Goal: Navigation & Orientation: Find specific page/section

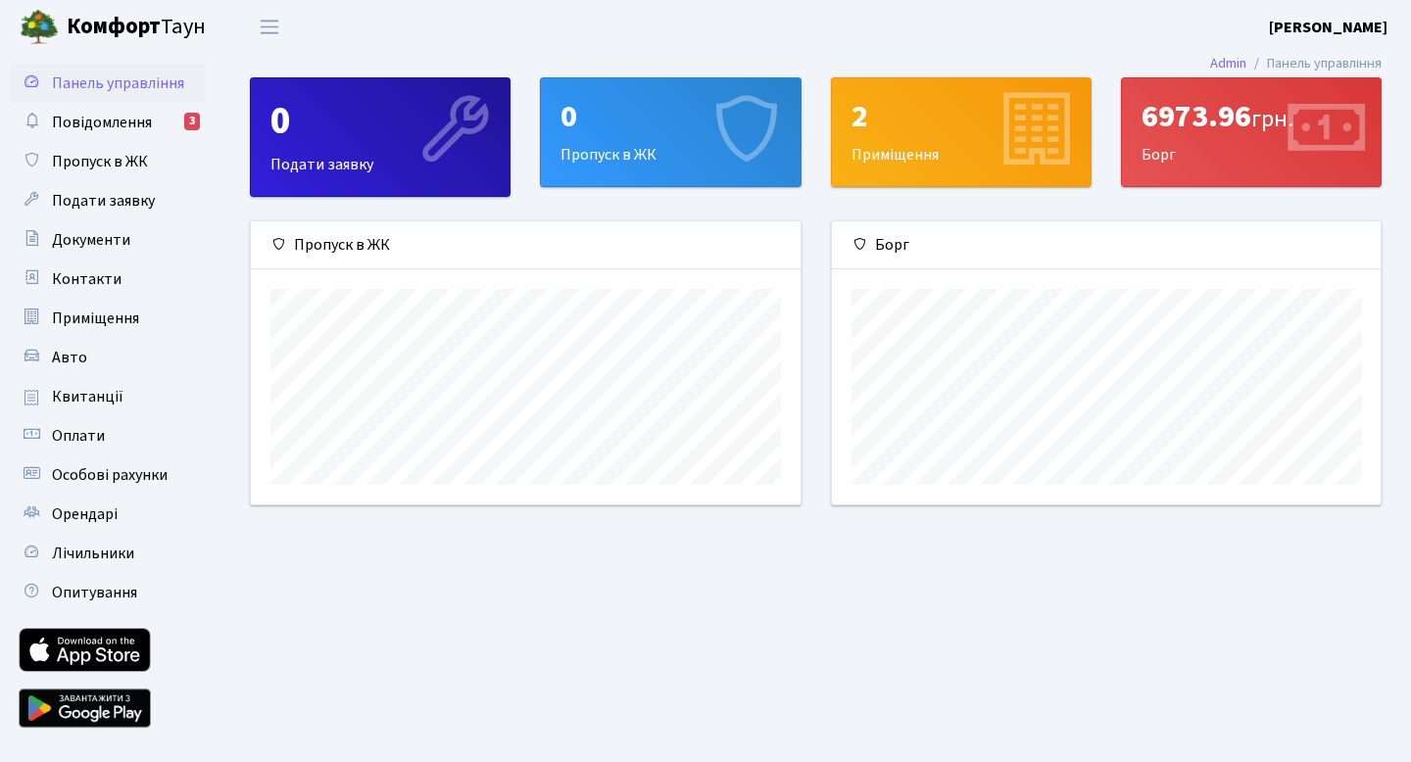
scroll to position [283, 549]
click at [1208, 154] on div "6973.96 грн. [GEOGRAPHIC_DATA]" at bounding box center [1251, 132] width 259 height 108
click at [1270, 125] on span "грн." at bounding box center [1272, 119] width 42 height 34
click at [103, 123] on span "Повідомлення" at bounding box center [102, 123] width 100 height 22
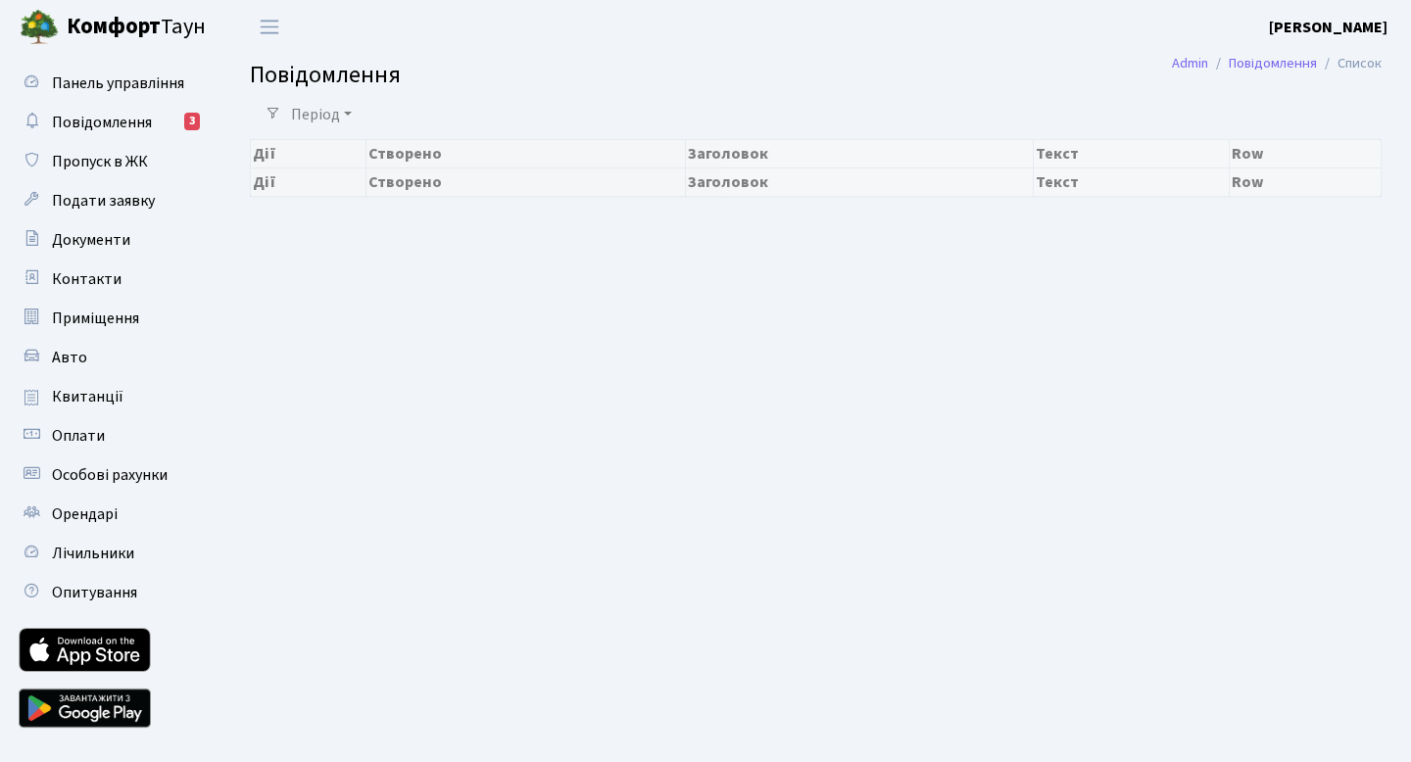
select select "25"
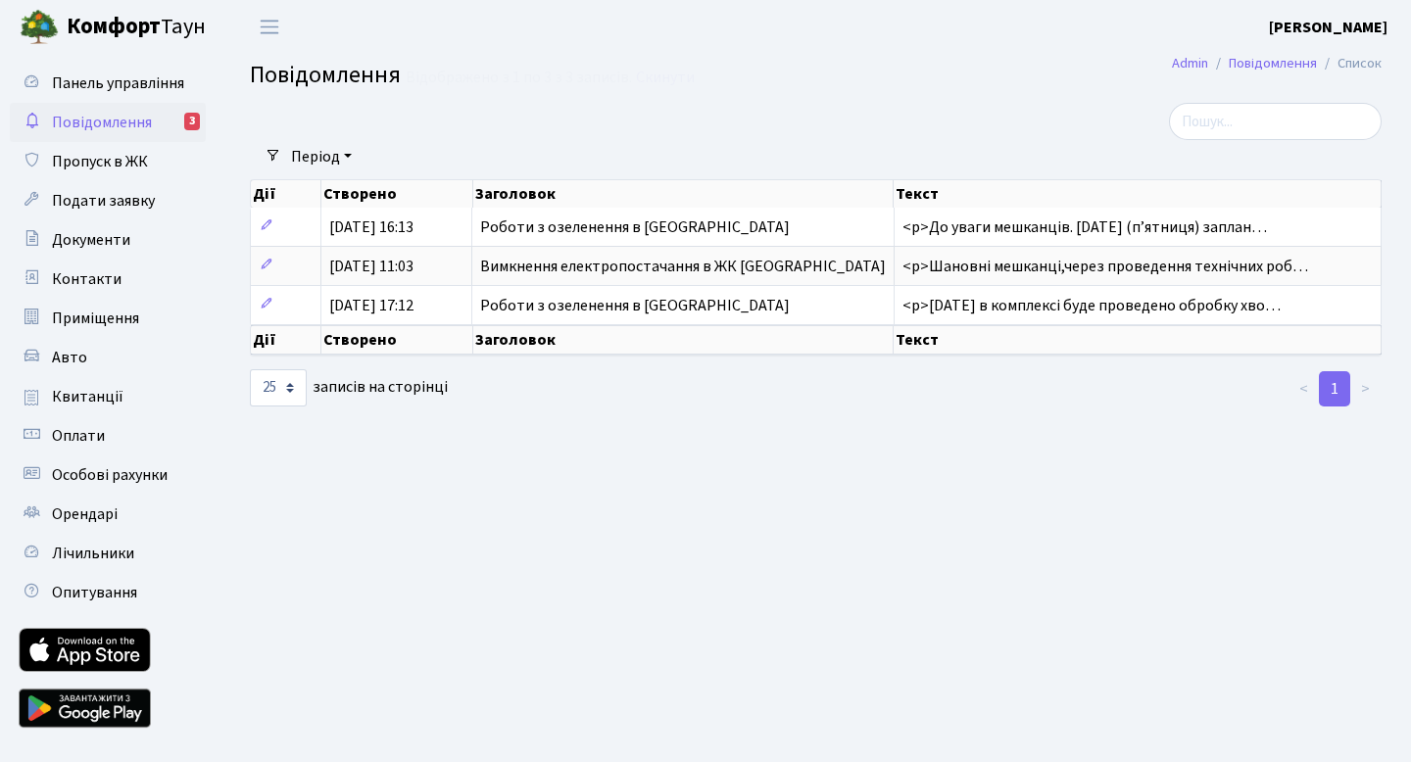
click at [102, 116] on span "Повідомлення" at bounding box center [102, 123] width 100 height 22
select select "25"
click at [72, 84] on span "Панель управління" at bounding box center [118, 83] width 132 height 22
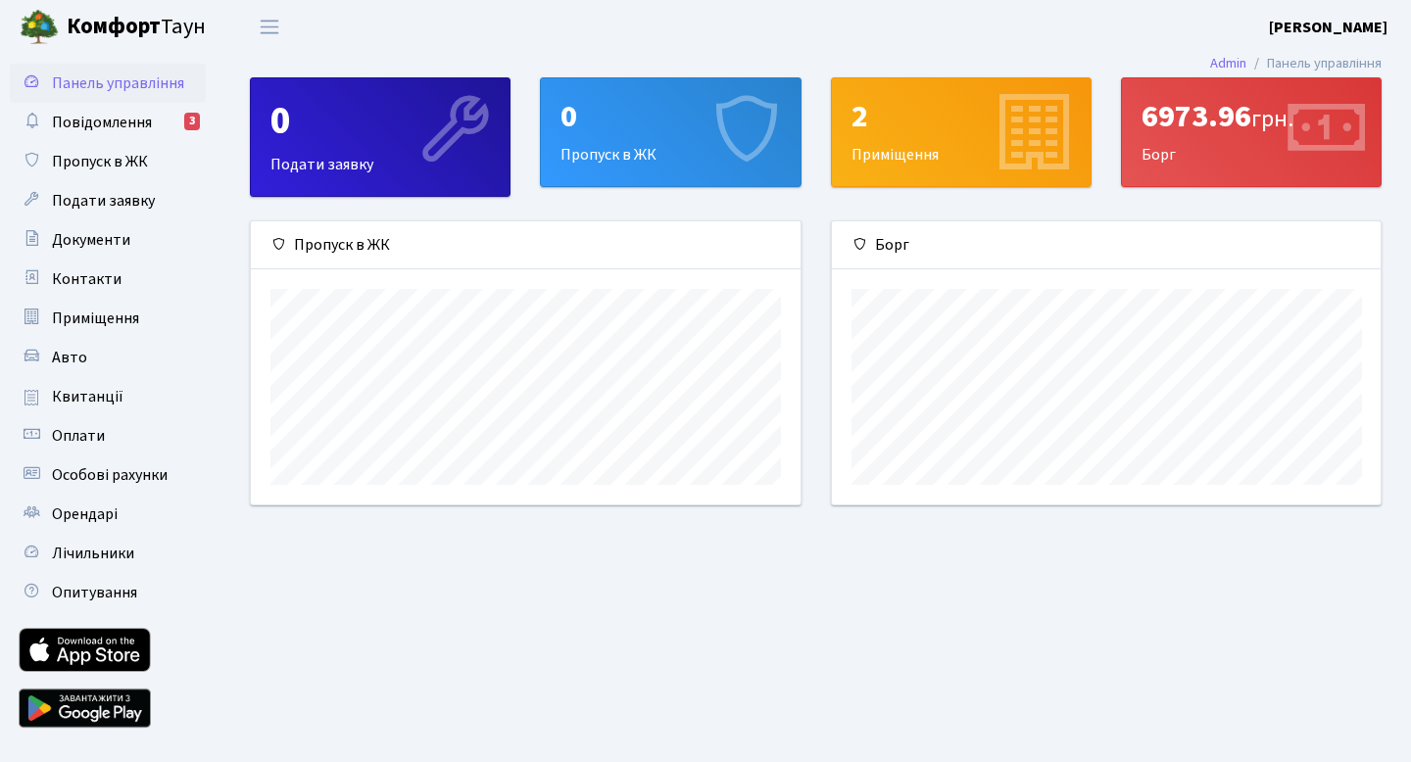
scroll to position [283, 549]
click at [1159, 120] on div "6973.96 грн." at bounding box center [1250, 116] width 219 height 37
click at [1275, 125] on span "грн." at bounding box center [1272, 119] width 42 height 34
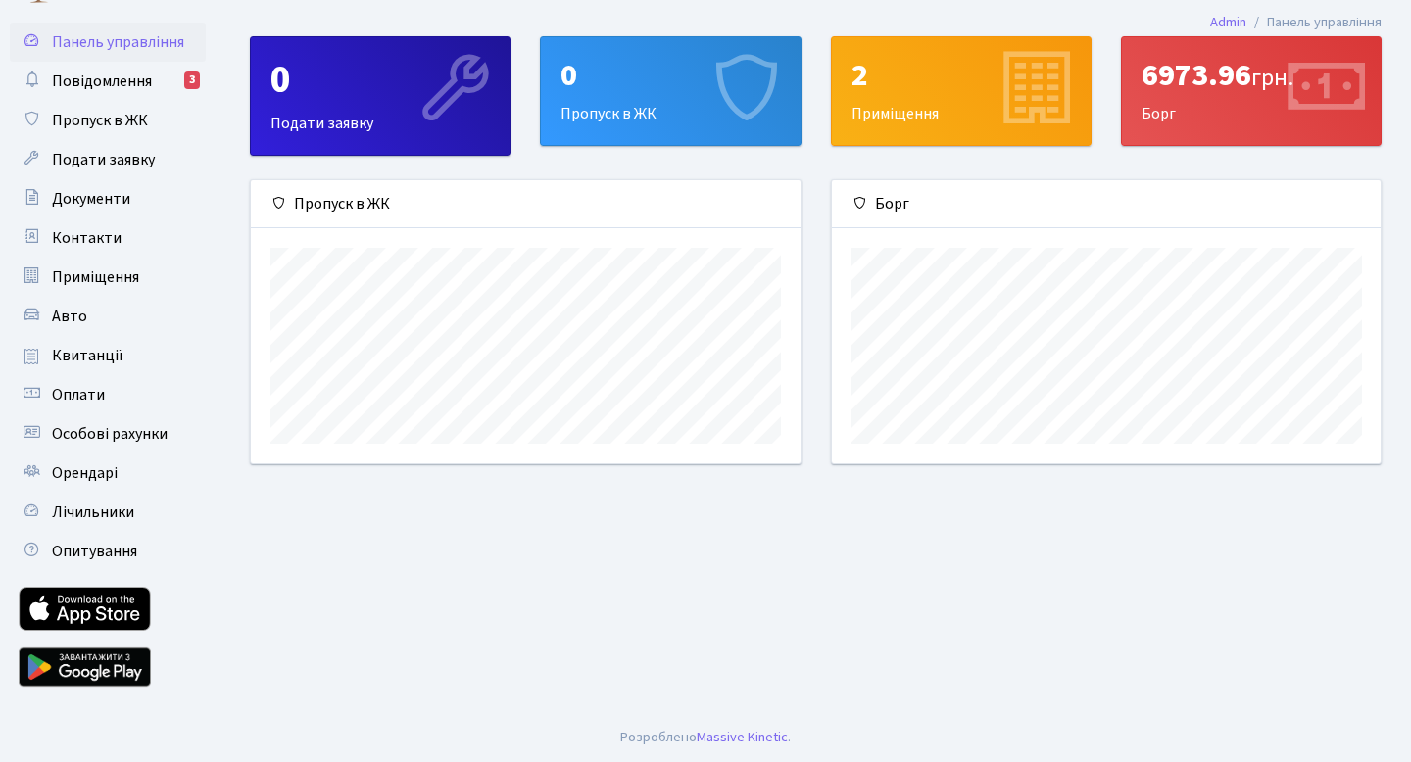
scroll to position [0, 0]
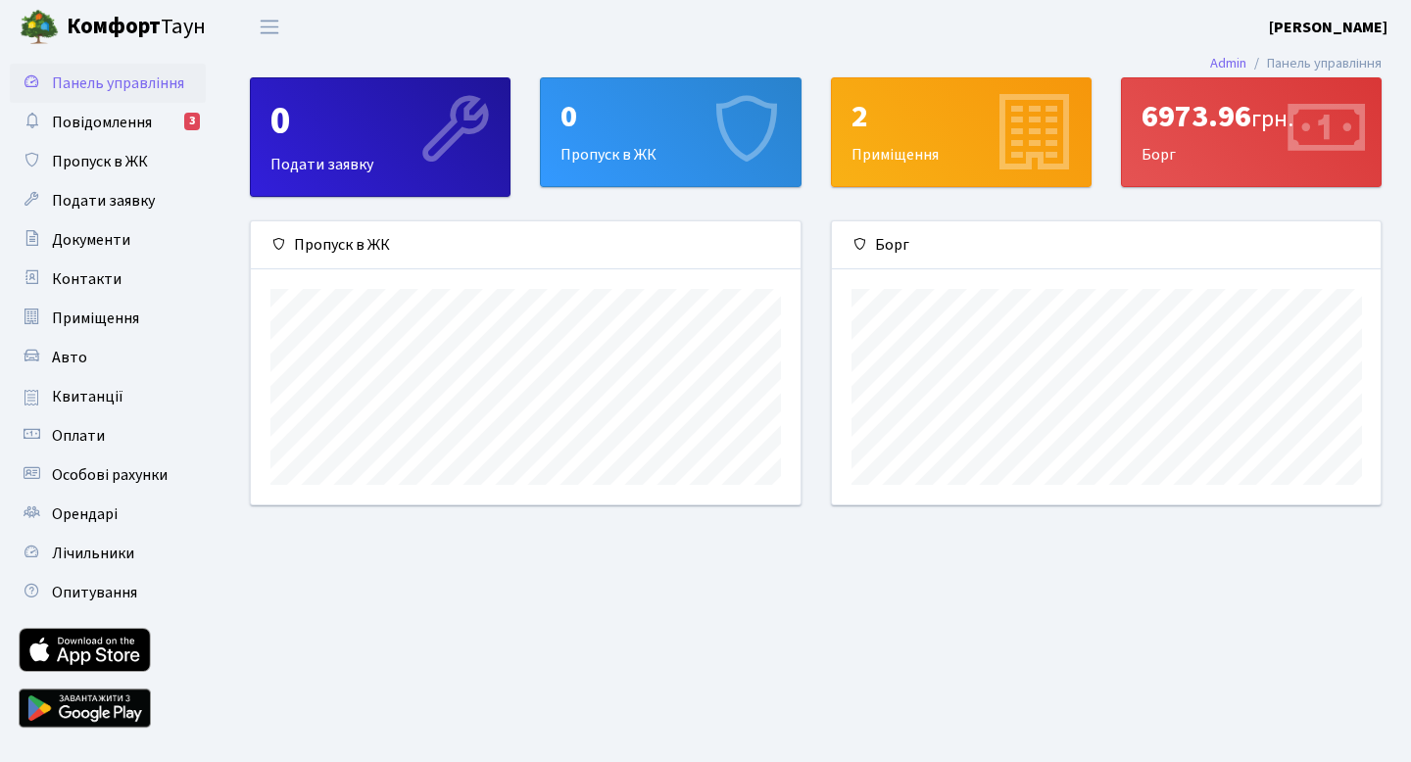
click at [900, 155] on div "2 Приміщення" at bounding box center [961, 132] width 259 height 108
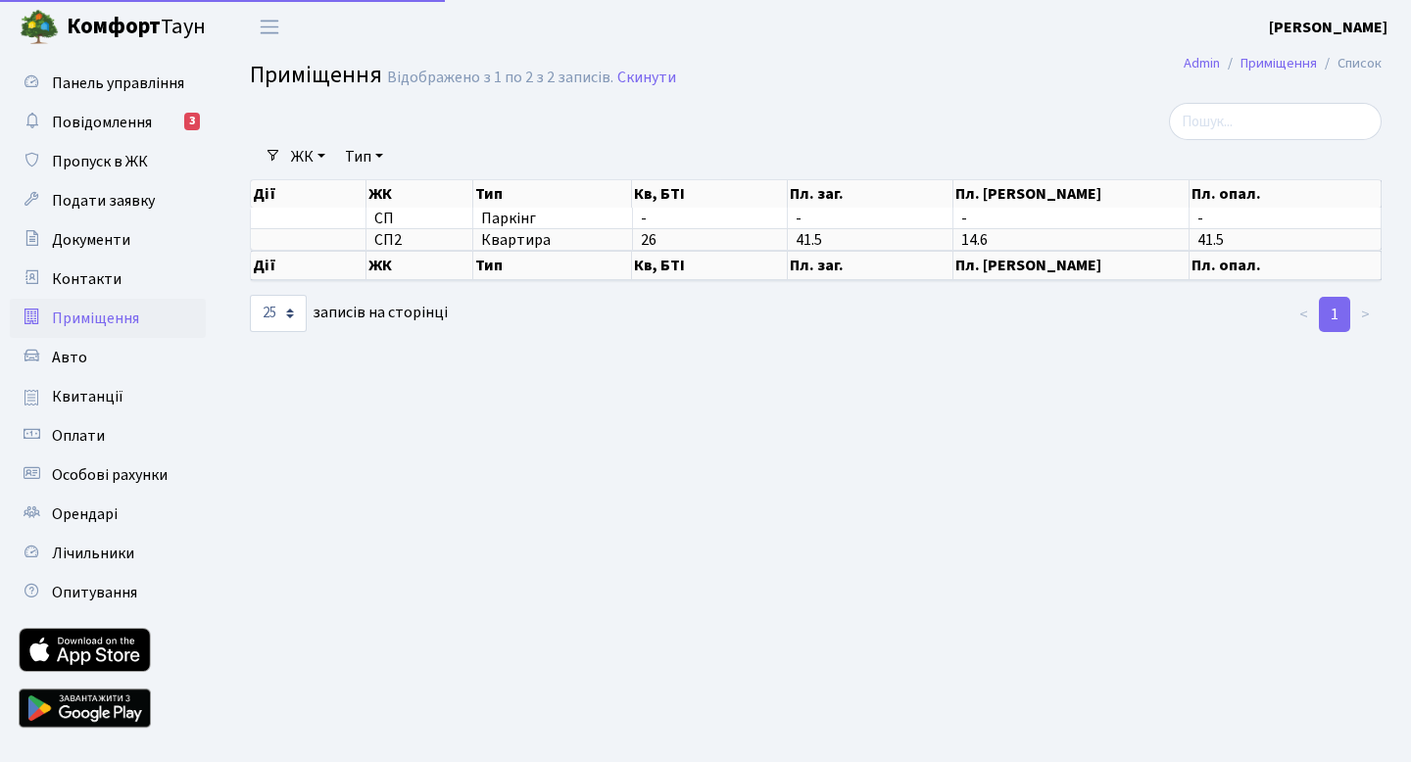
select select "25"
click at [1066, 267] on th "Пл. житлова" at bounding box center [1071, 265] width 236 height 29
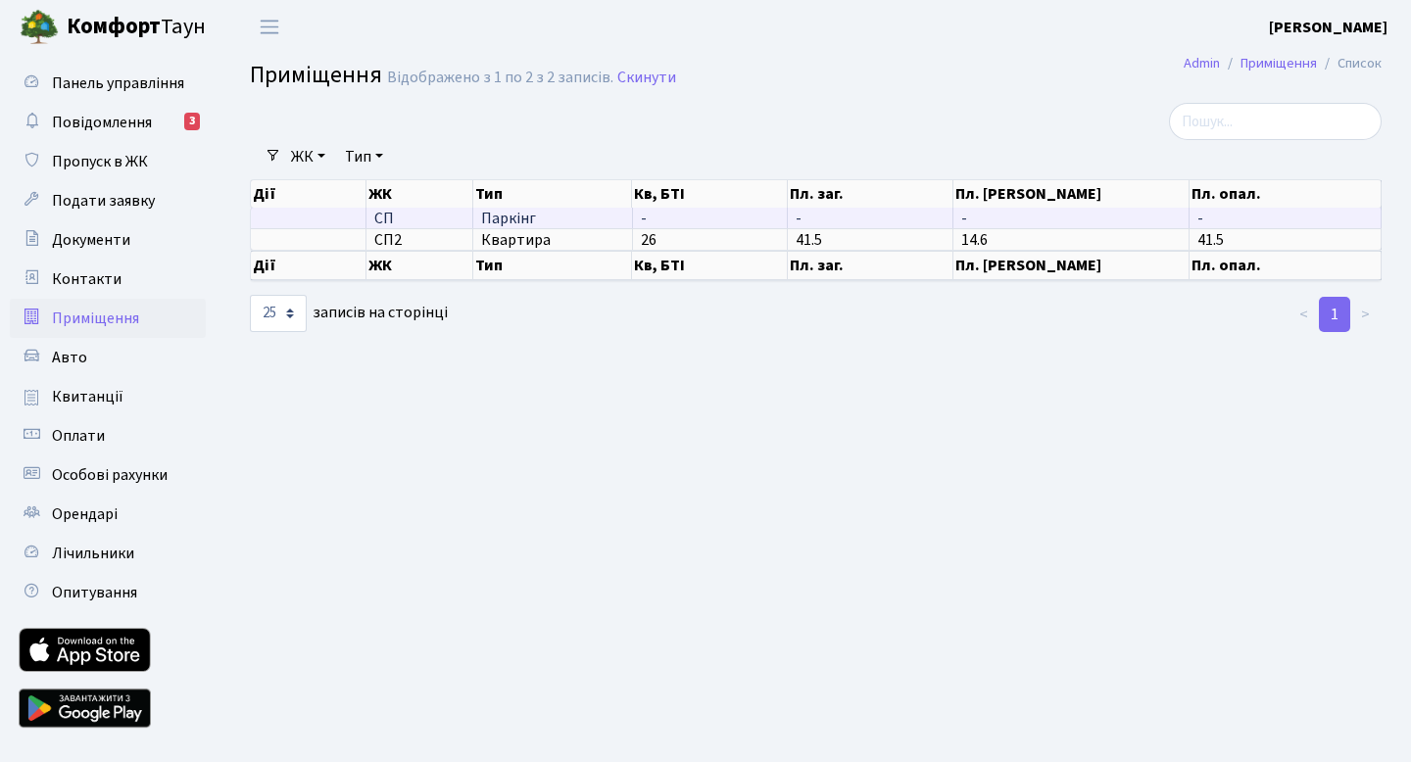
click at [739, 215] on td "-" at bounding box center [711, 218] width 156 height 21
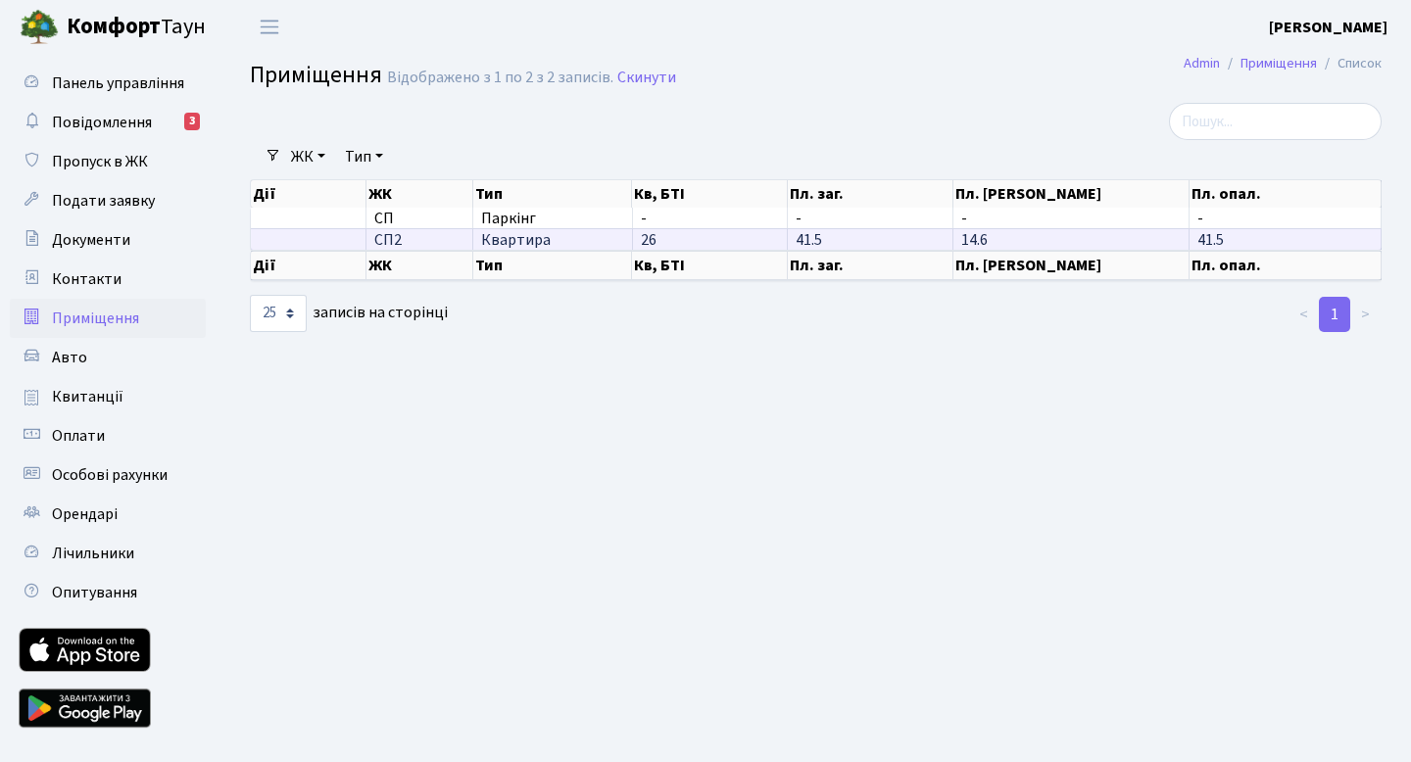
click at [815, 239] on span "41.5" at bounding box center [808, 240] width 26 height 22
click at [52, 354] on span "Авто" at bounding box center [69, 358] width 35 height 22
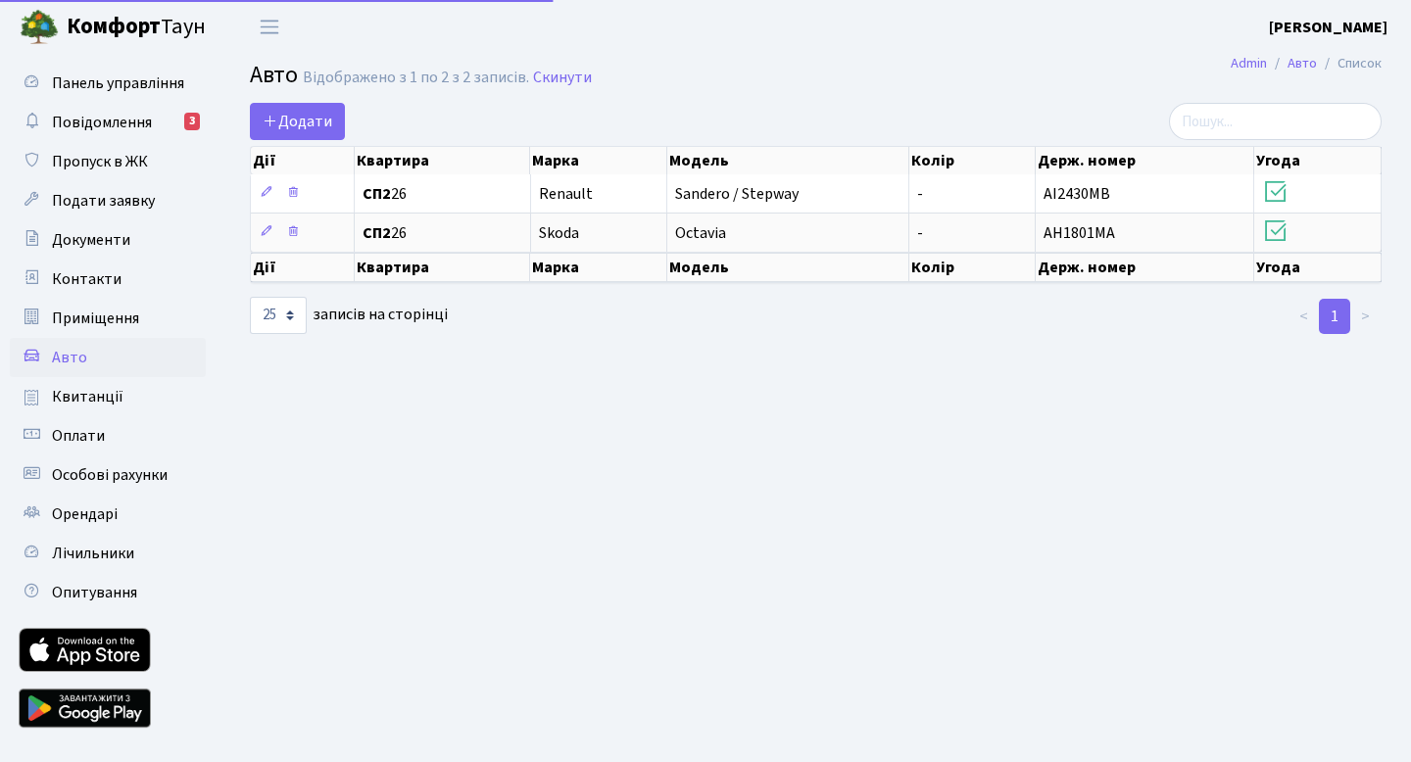
select select "25"
click at [93, 431] on span "Оплати" at bounding box center [78, 436] width 53 height 22
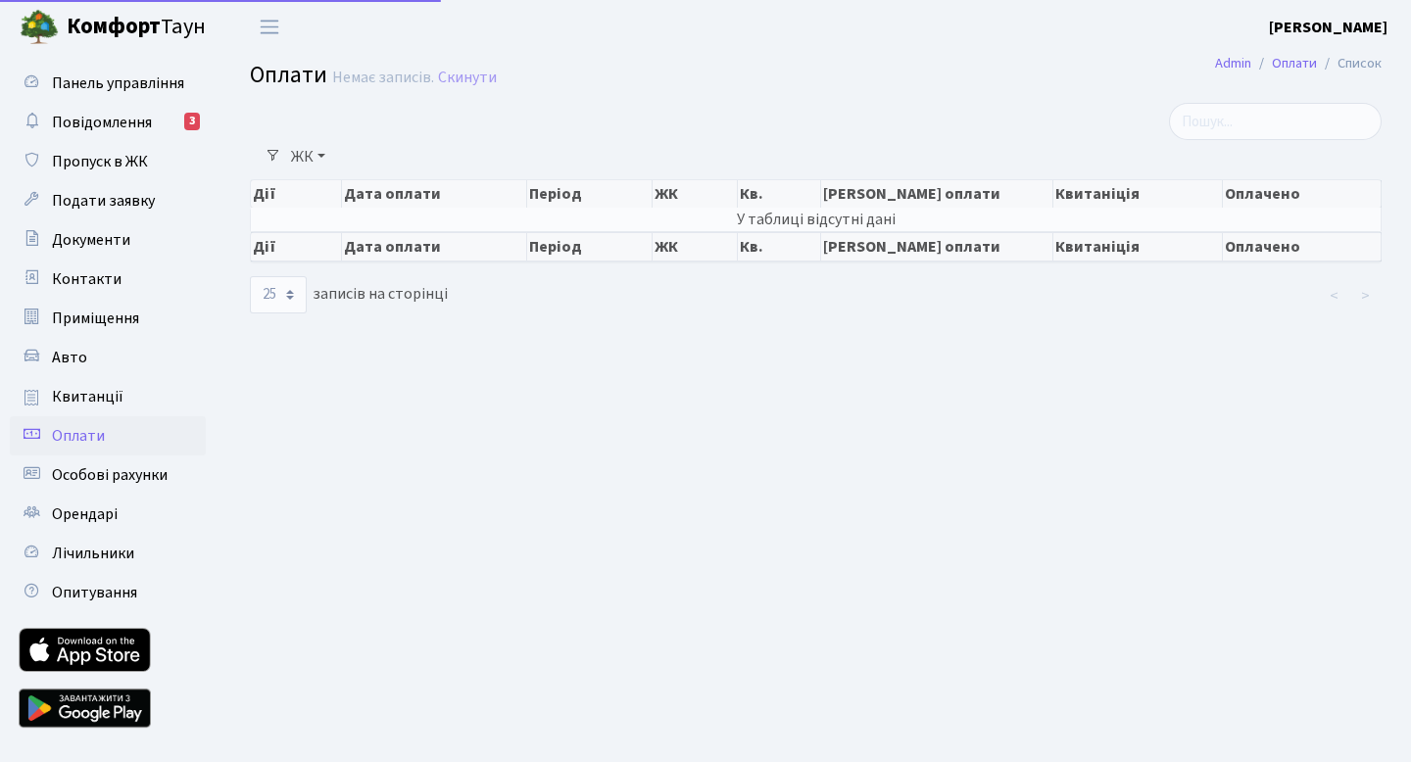
select select "25"
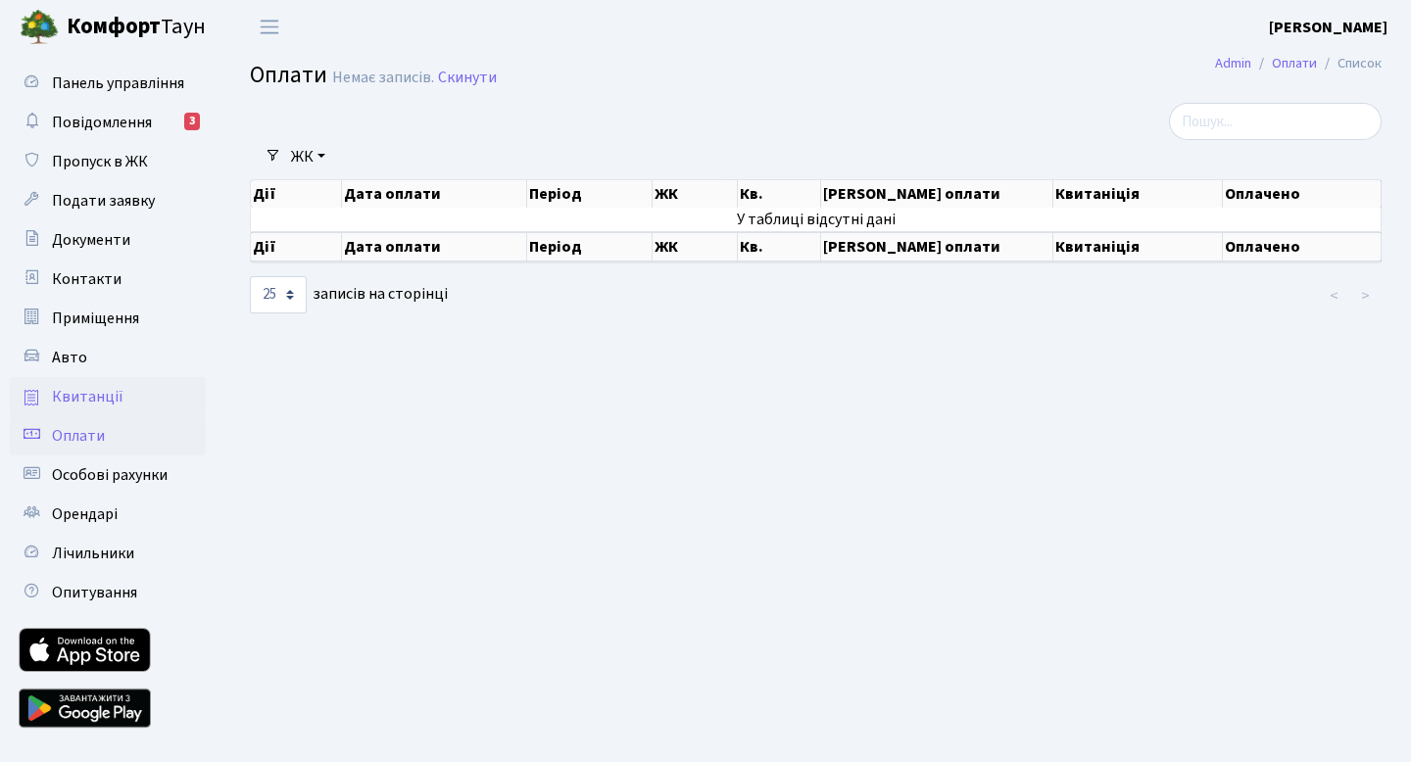
click at [81, 396] on span "Квитанції" at bounding box center [88, 397] width 72 height 22
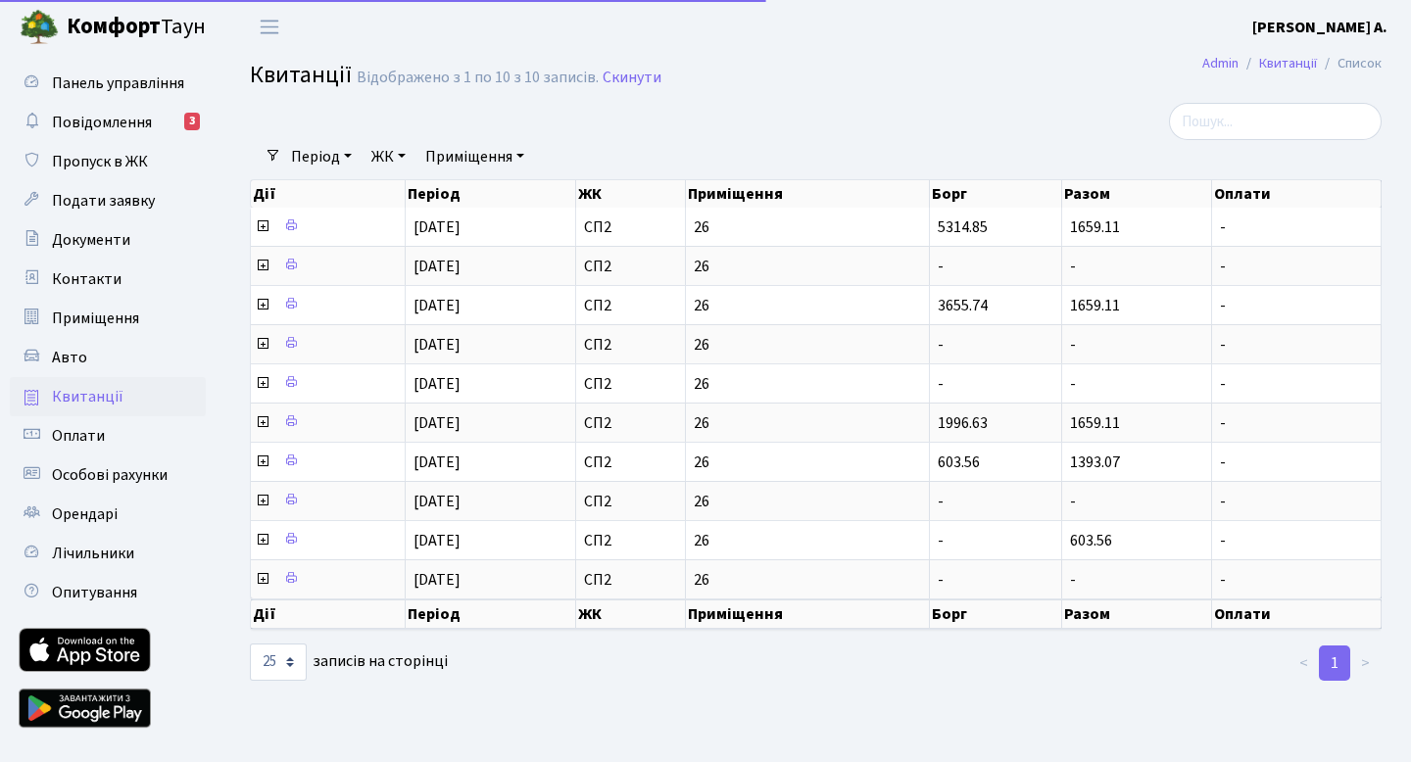
select select "25"
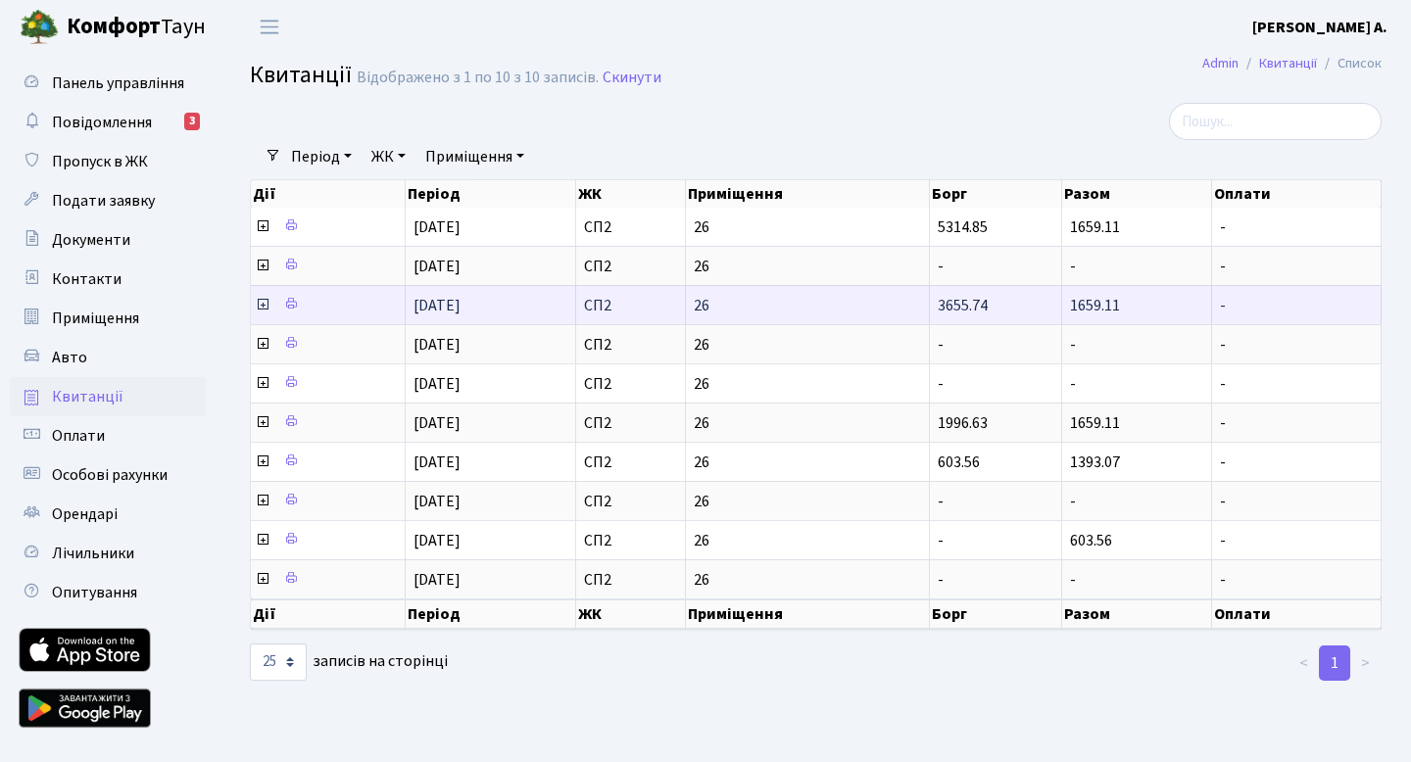
scroll to position [41, 0]
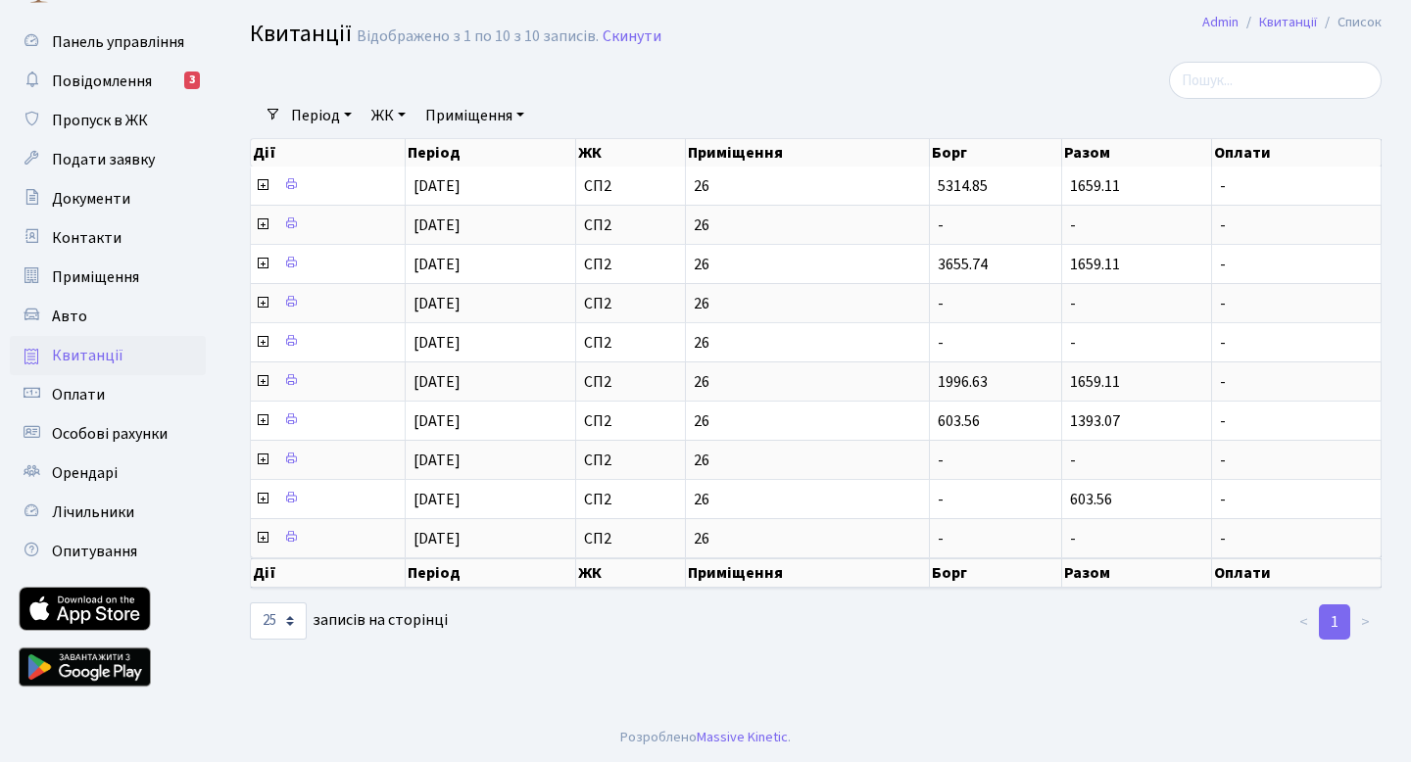
click at [1247, 149] on th "Оплати" at bounding box center [1296, 152] width 169 height 27
click at [85, 401] on span "Оплати" at bounding box center [78, 395] width 53 height 22
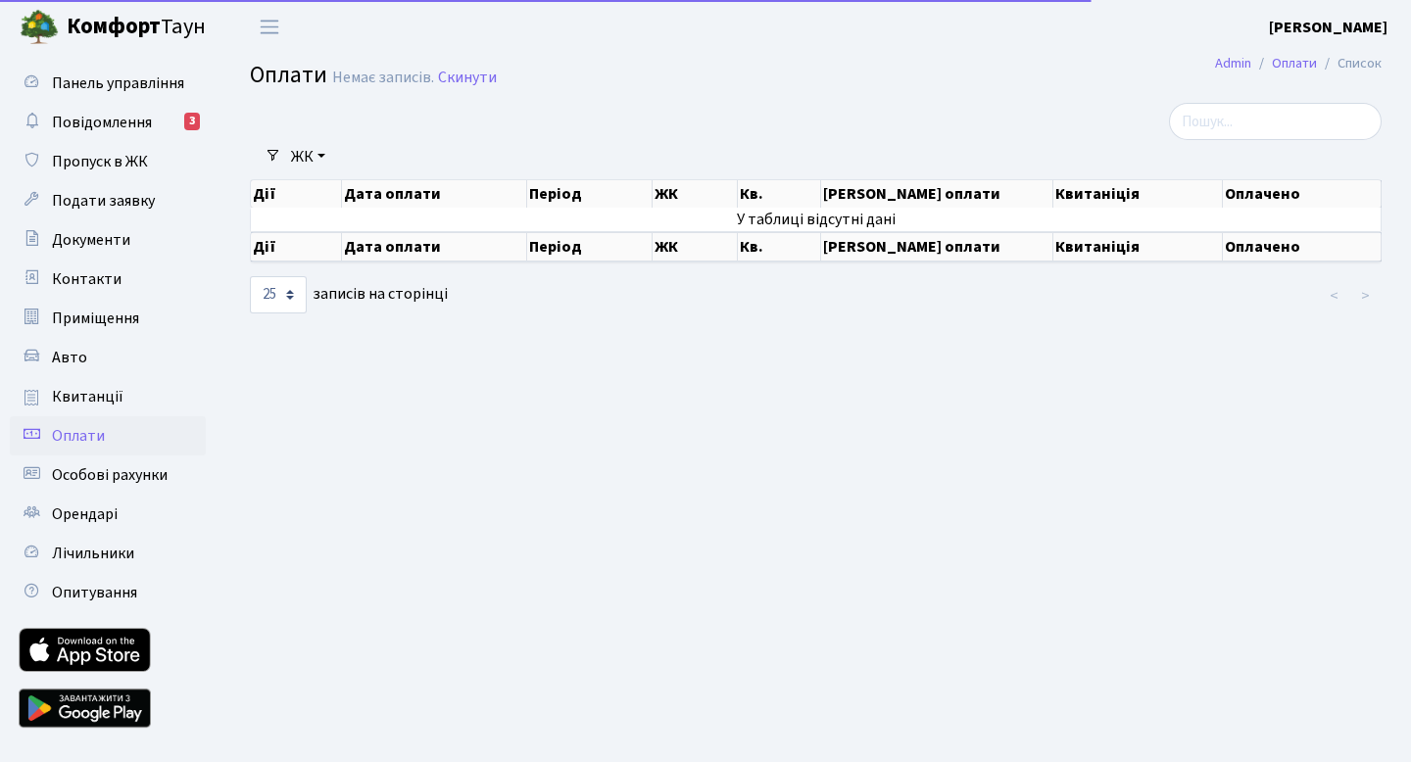
select select "25"
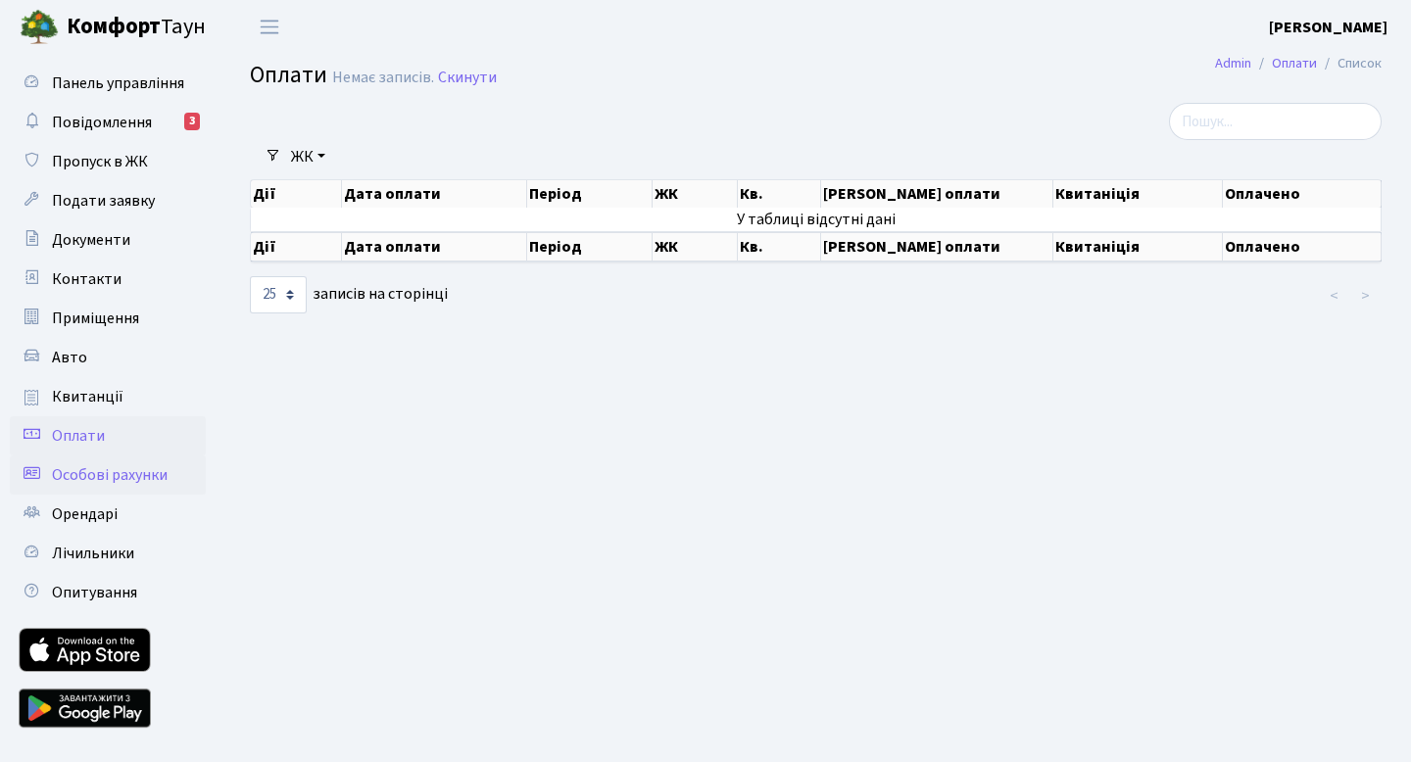
click at [103, 466] on span "Особові рахунки" at bounding box center [110, 475] width 116 height 22
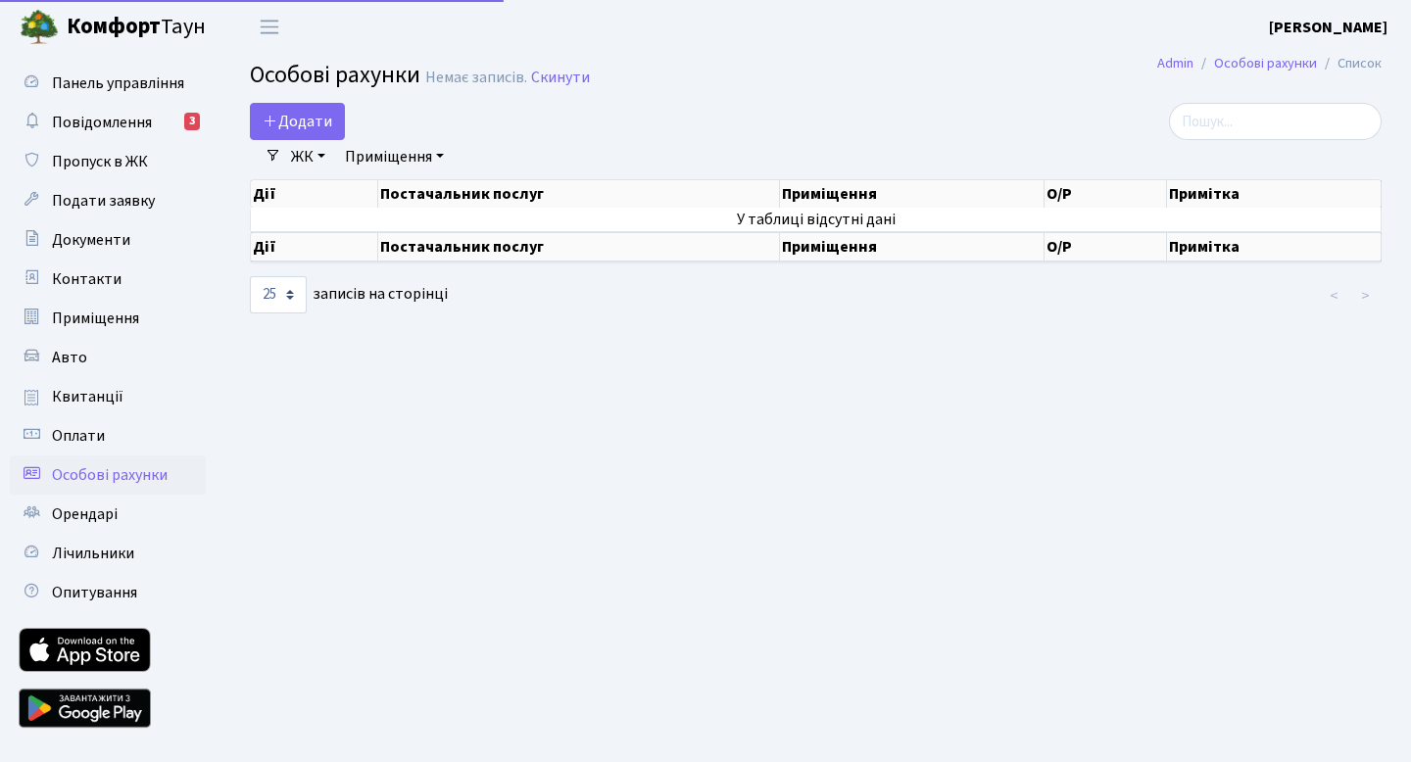
select select "25"
click at [728, 187] on th "Постачальник послуг" at bounding box center [579, 193] width 402 height 27
click at [388, 181] on th "Постачальник послуг" at bounding box center [579, 193] width 402 height 27
click at [434, 242] on th "Постачальник послуг" at bounding box center [579, 246] width 402 height 29
click at [413, 156] on link "Приміщення" at bounding box center [394, 156] width 115 height 33
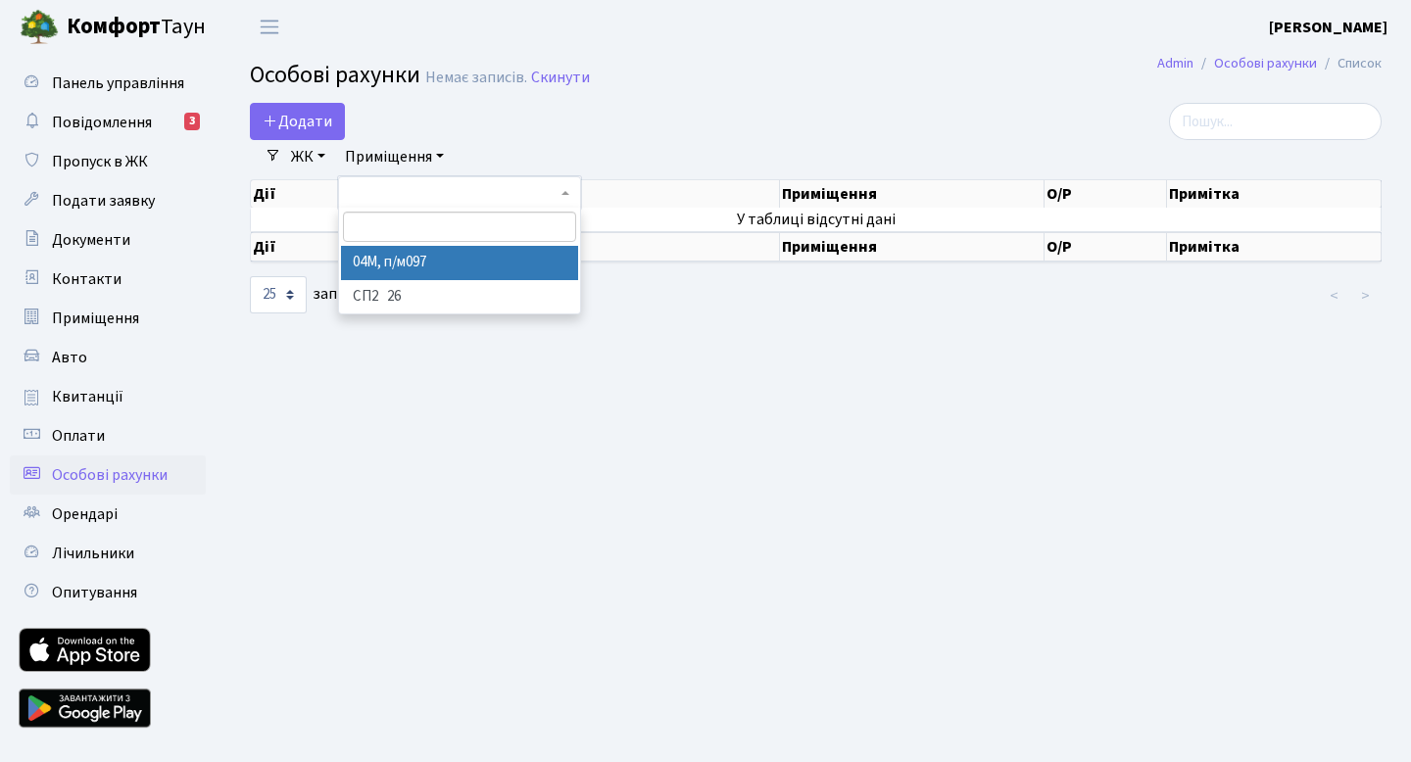
click at [418, 257] on li "04М, п/м097" at bounding box center [459, 263] width 237 height 34
select select "44623"
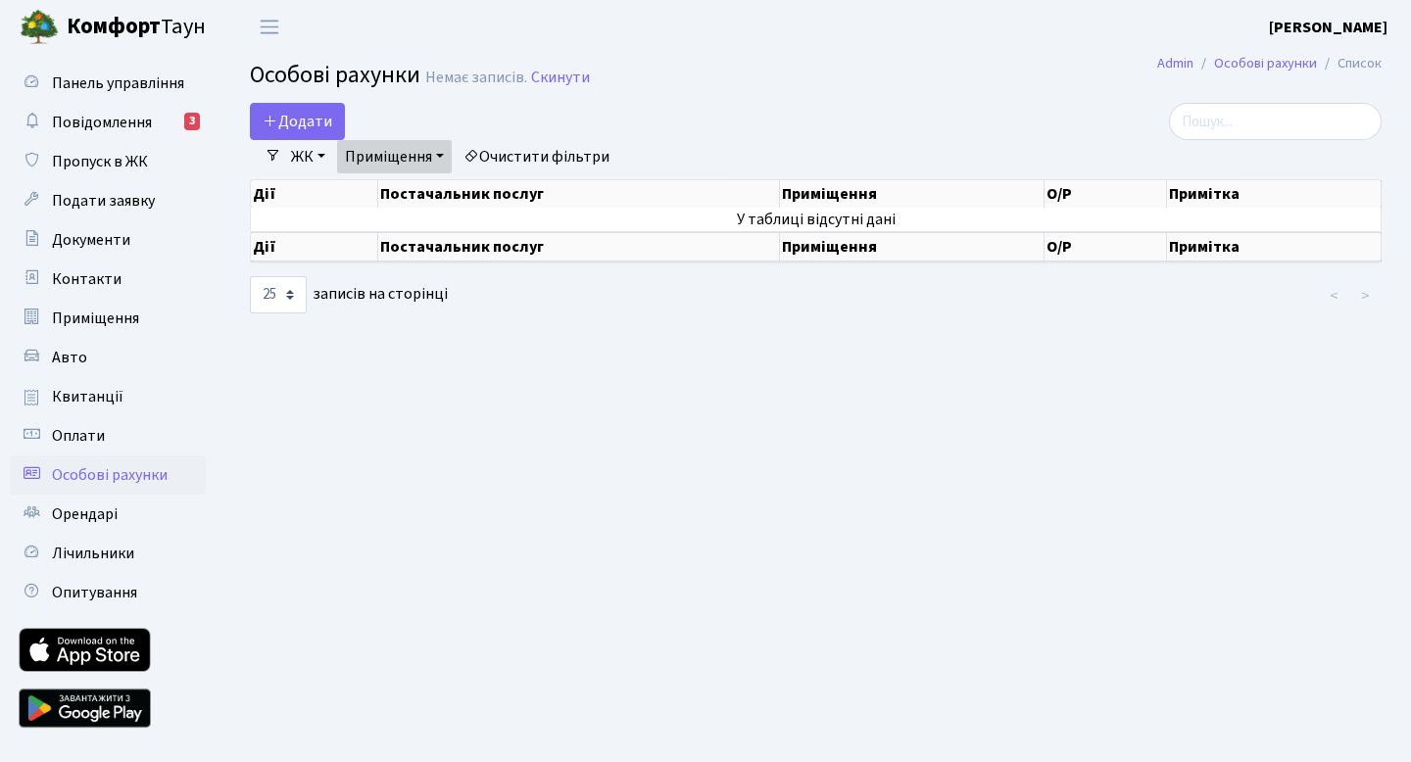
click at [408, 157] on link "Приміщення" at bounding box center [394, 156] width 115 height 33
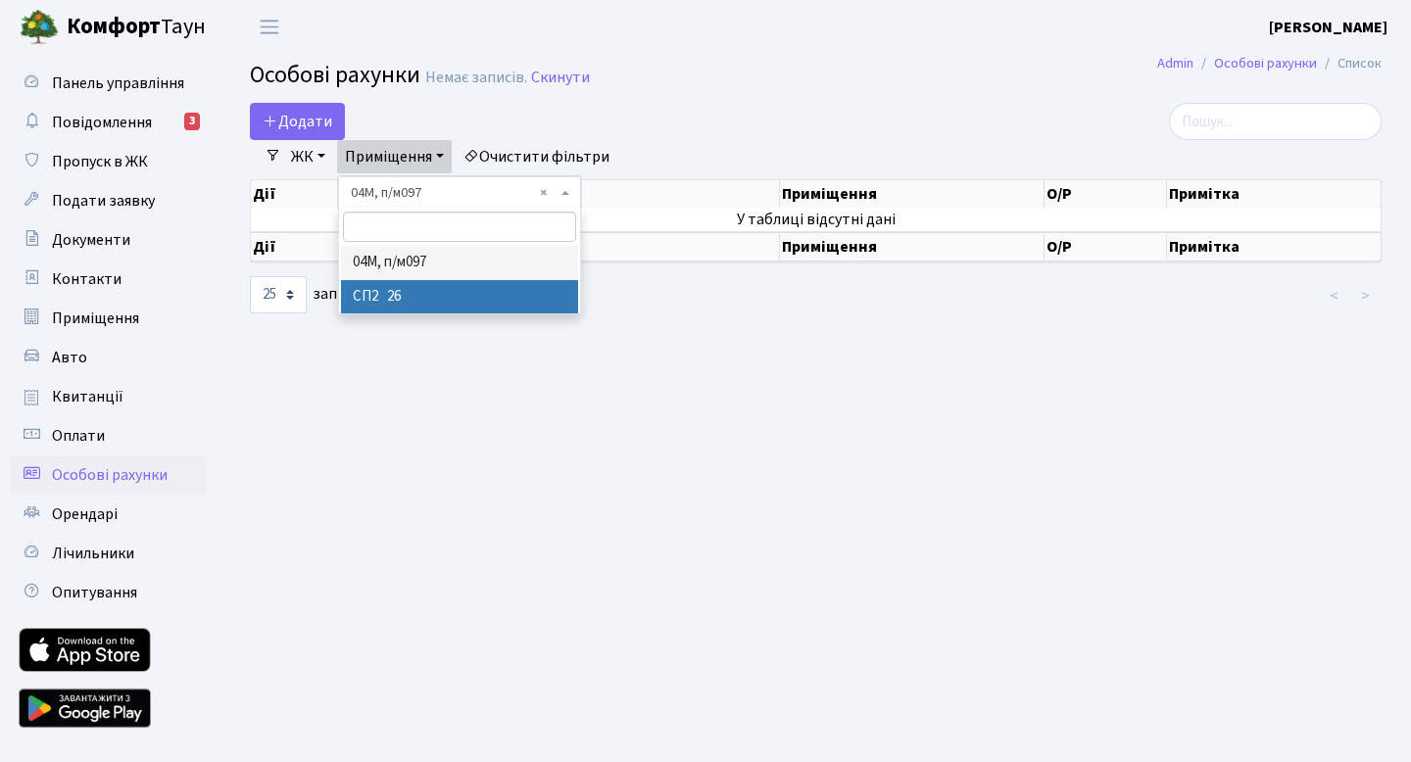
click at [402, 286] on li "СП2 26" at bounding box center [459, 297] width 237 height 34
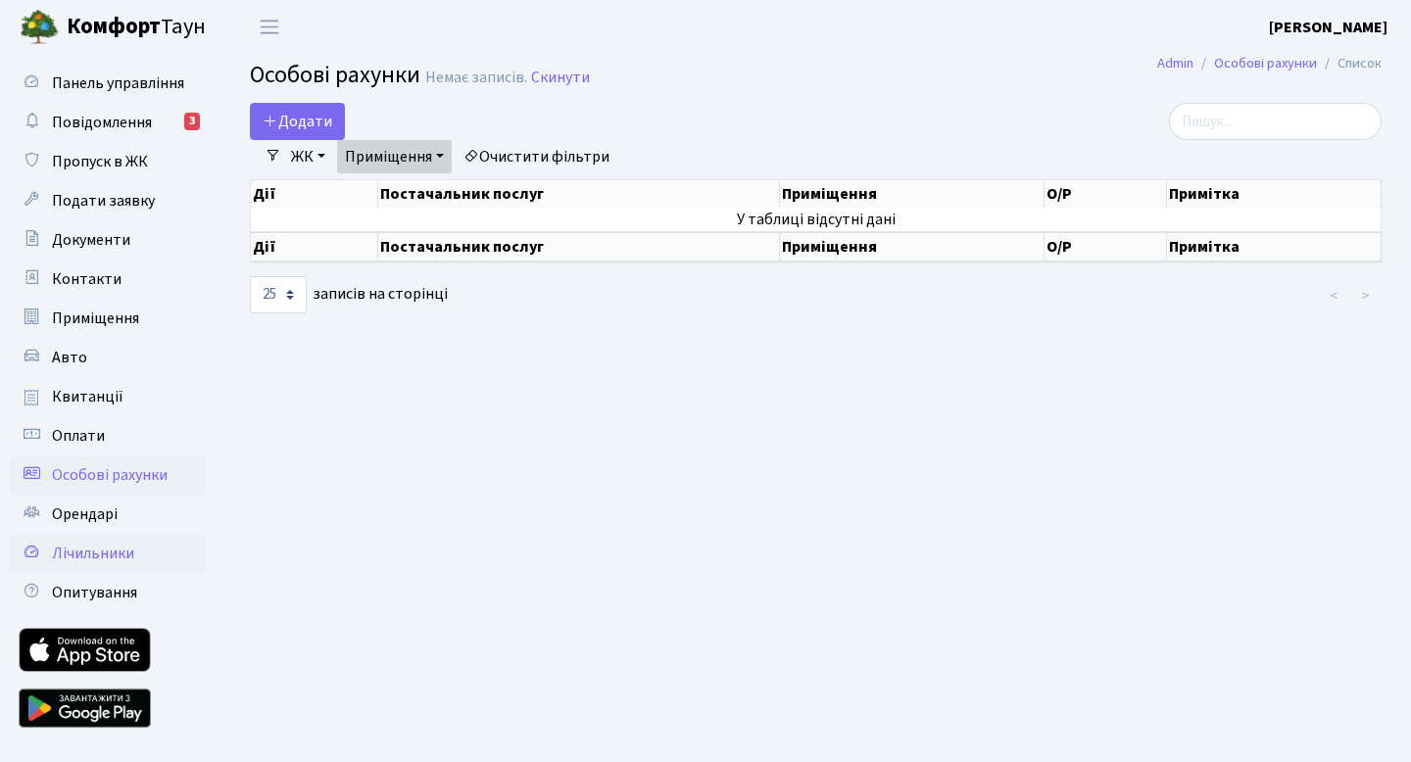
click at [77, 536] on link "Лічильники" at bounding box center [108, 553] width 196 height 39
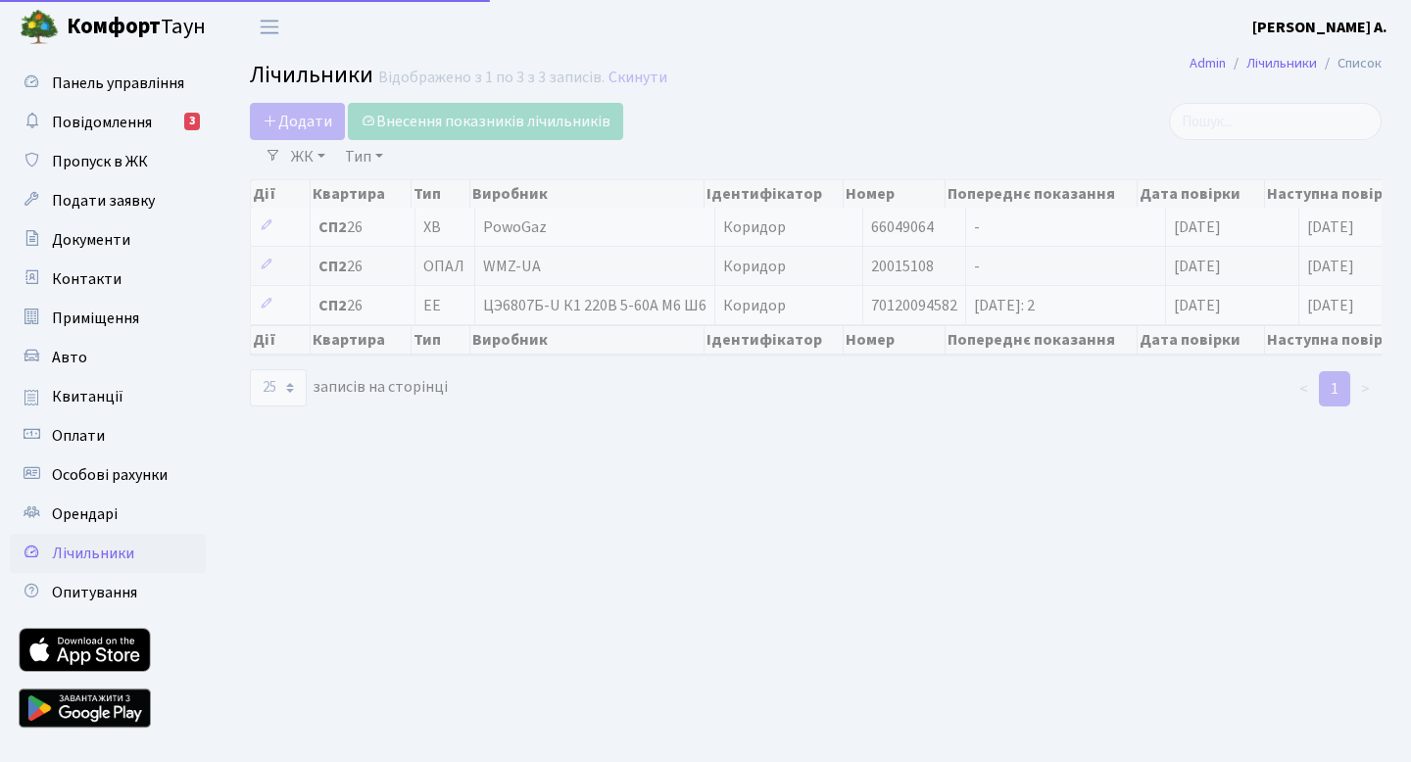
select select "25"
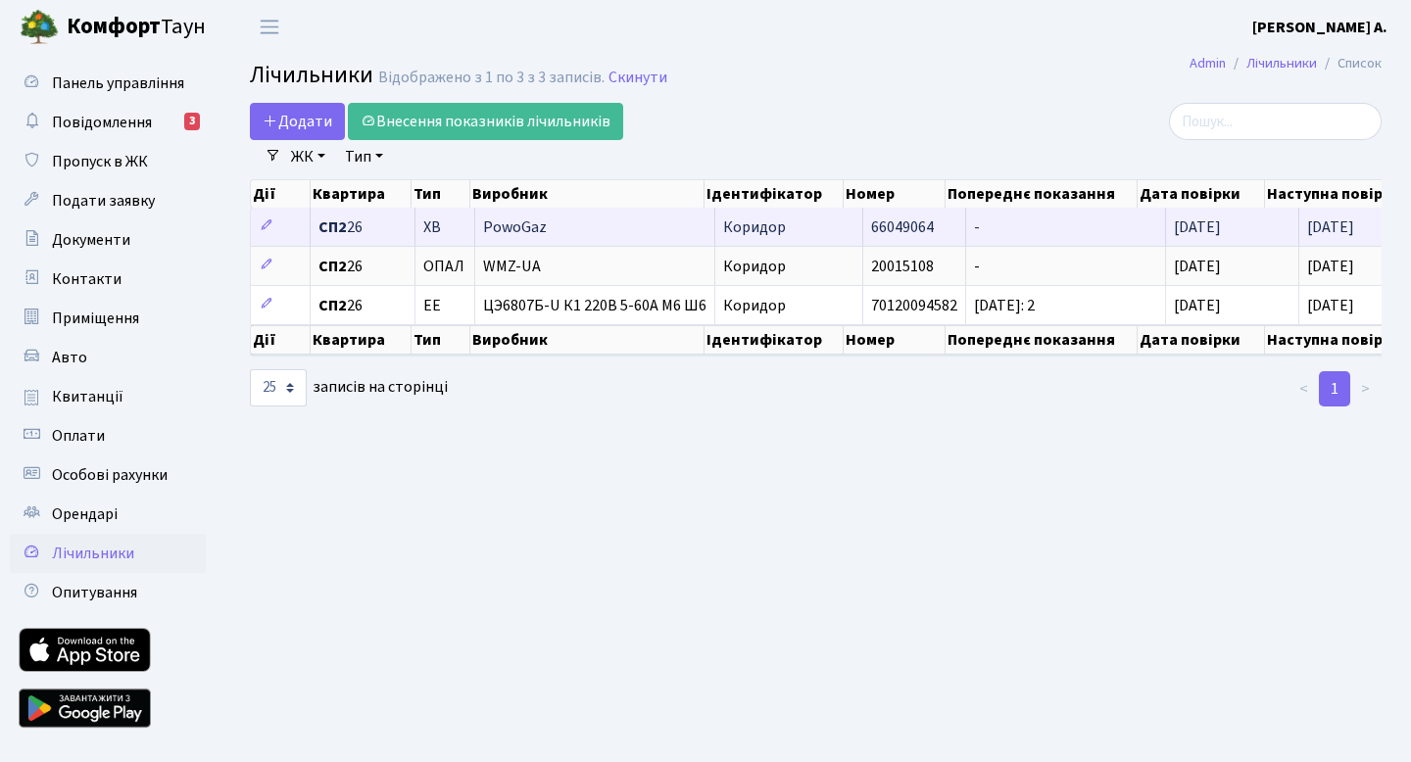
click at [977, 231] on td "-" at bounding box center [1066, 227] width 200 height 38
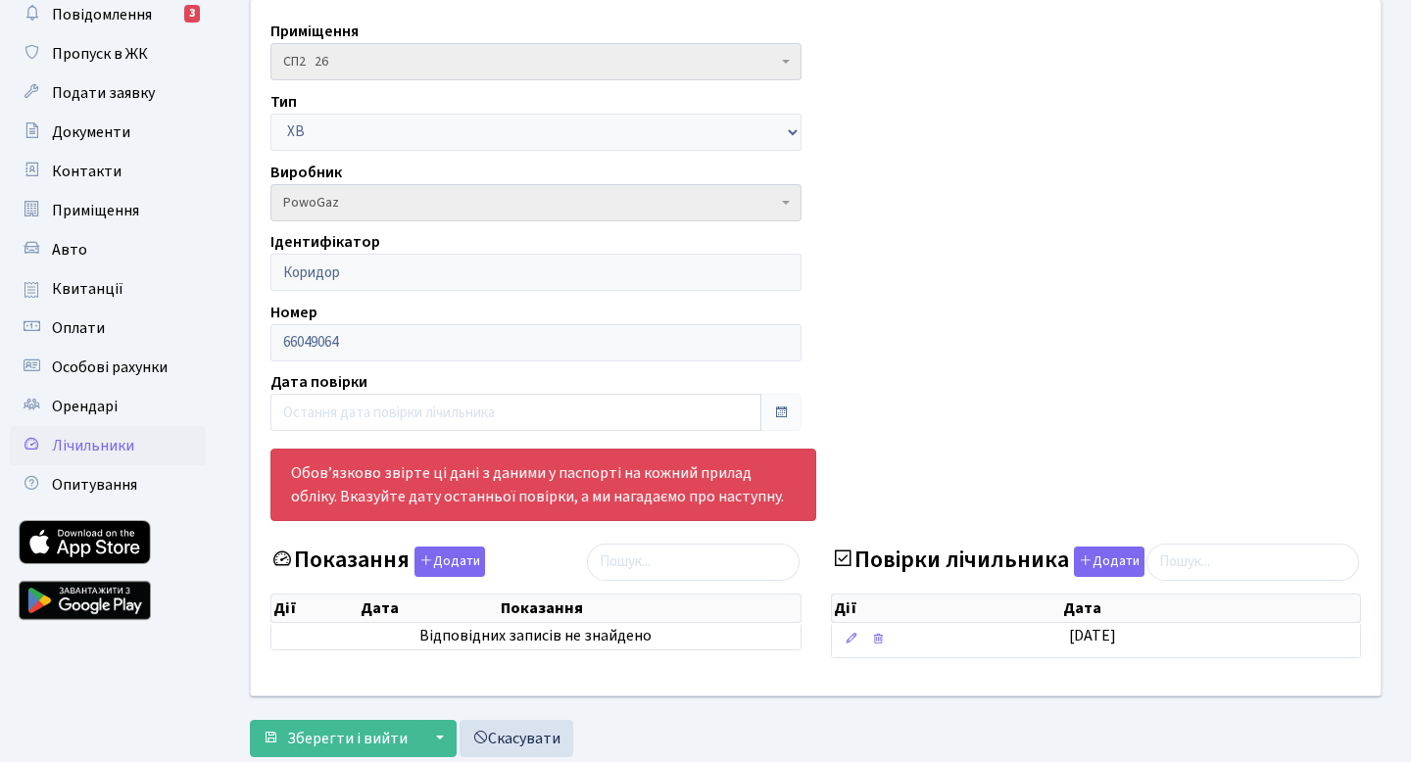
scroll to position [112, 0]
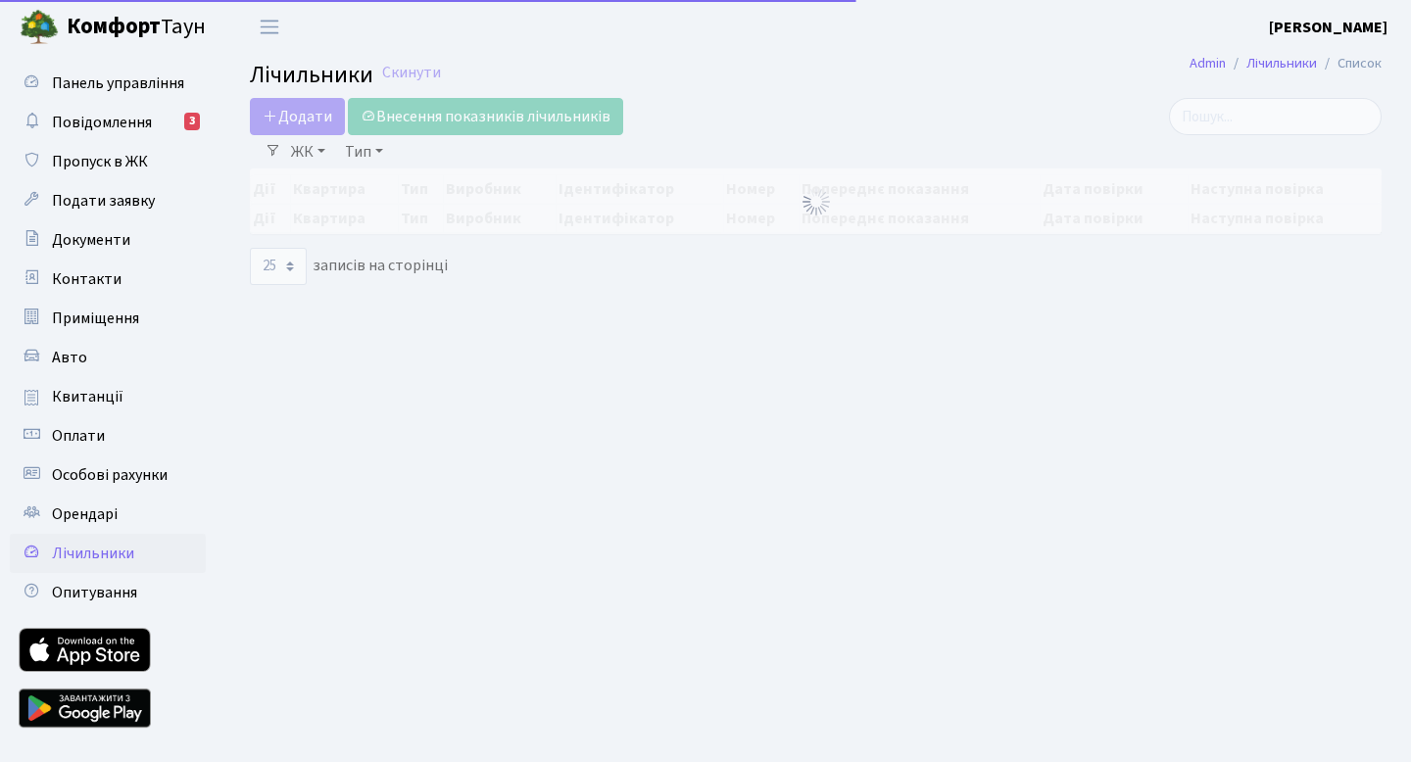
select select "25"
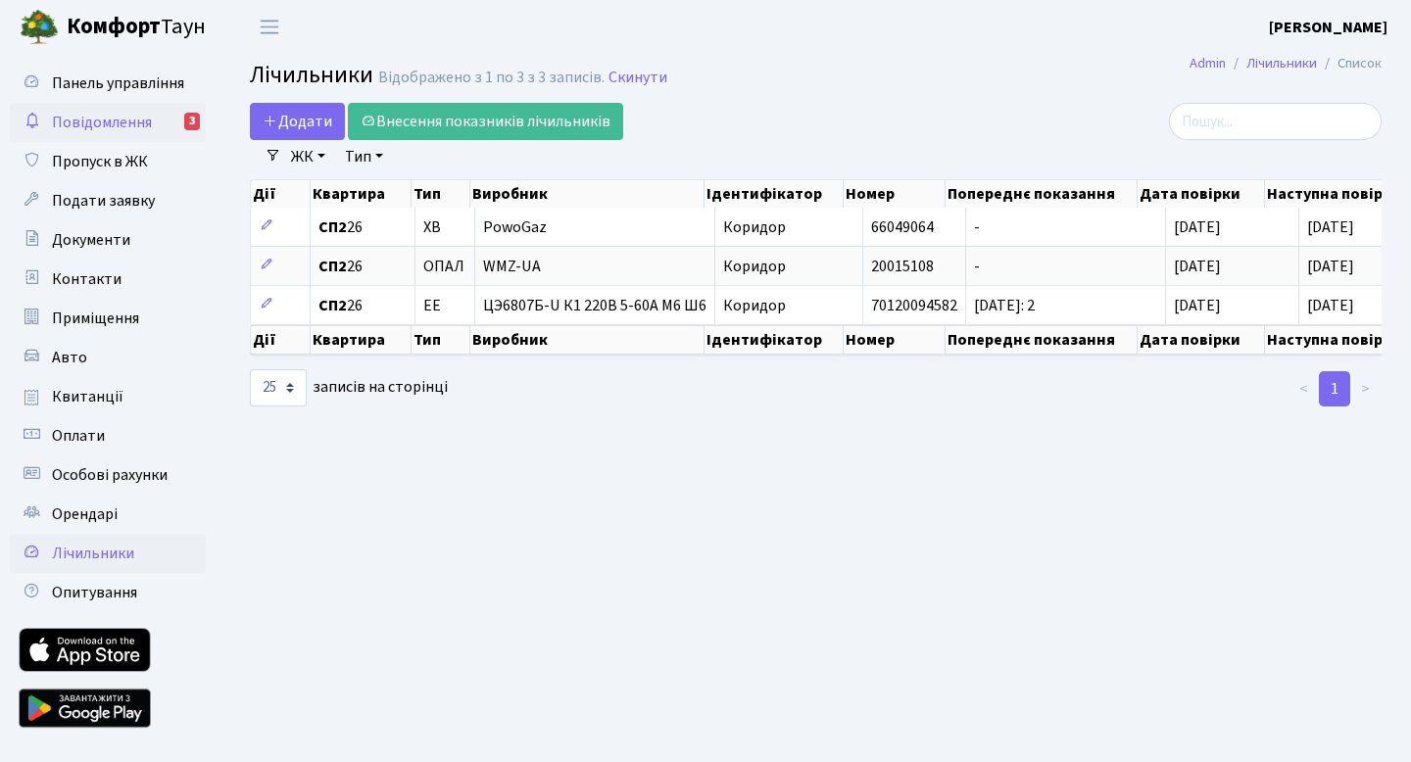
click at [97, 127] on span "Повідомлення" at bounding box center [102, 123] width 100 height 22
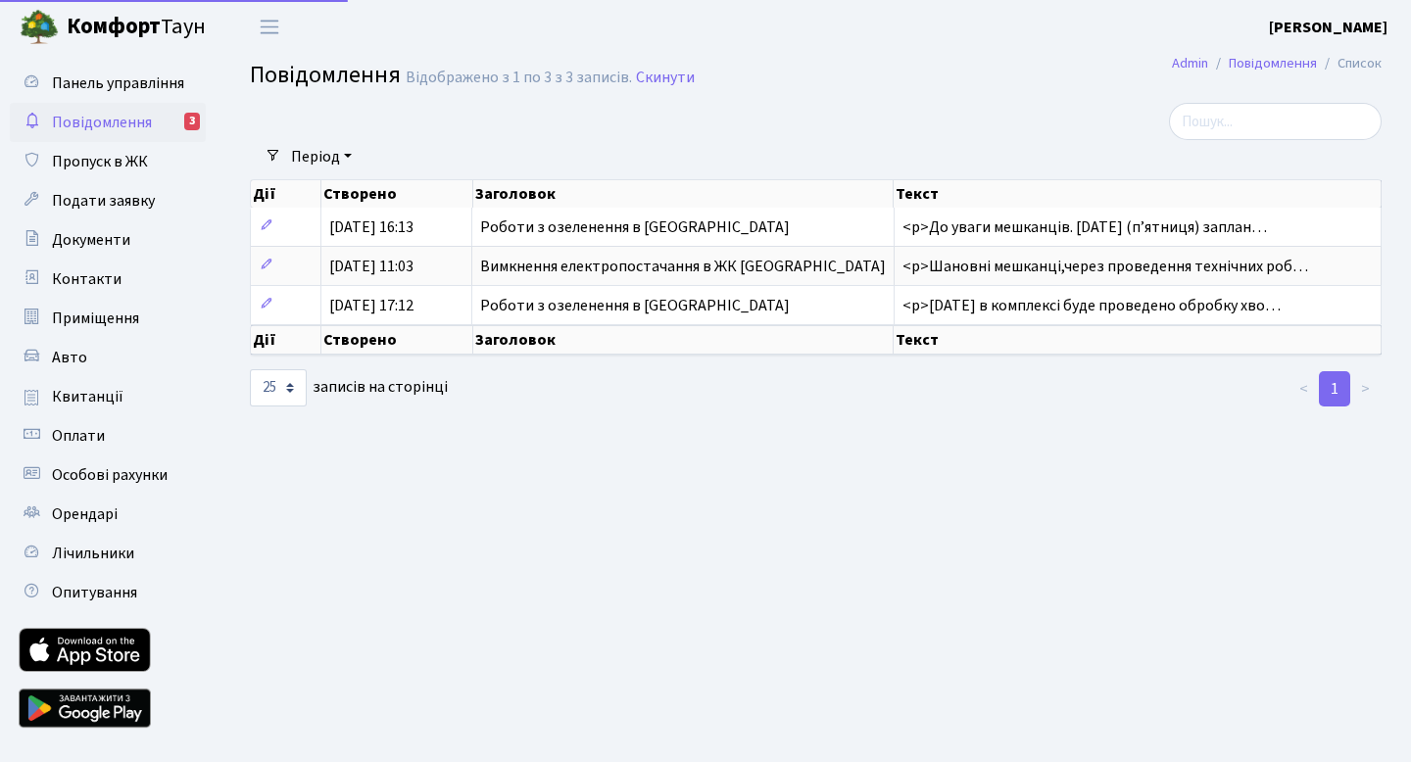
select select "25"
